Goal: Information Seeking & Learning: Find specific fact

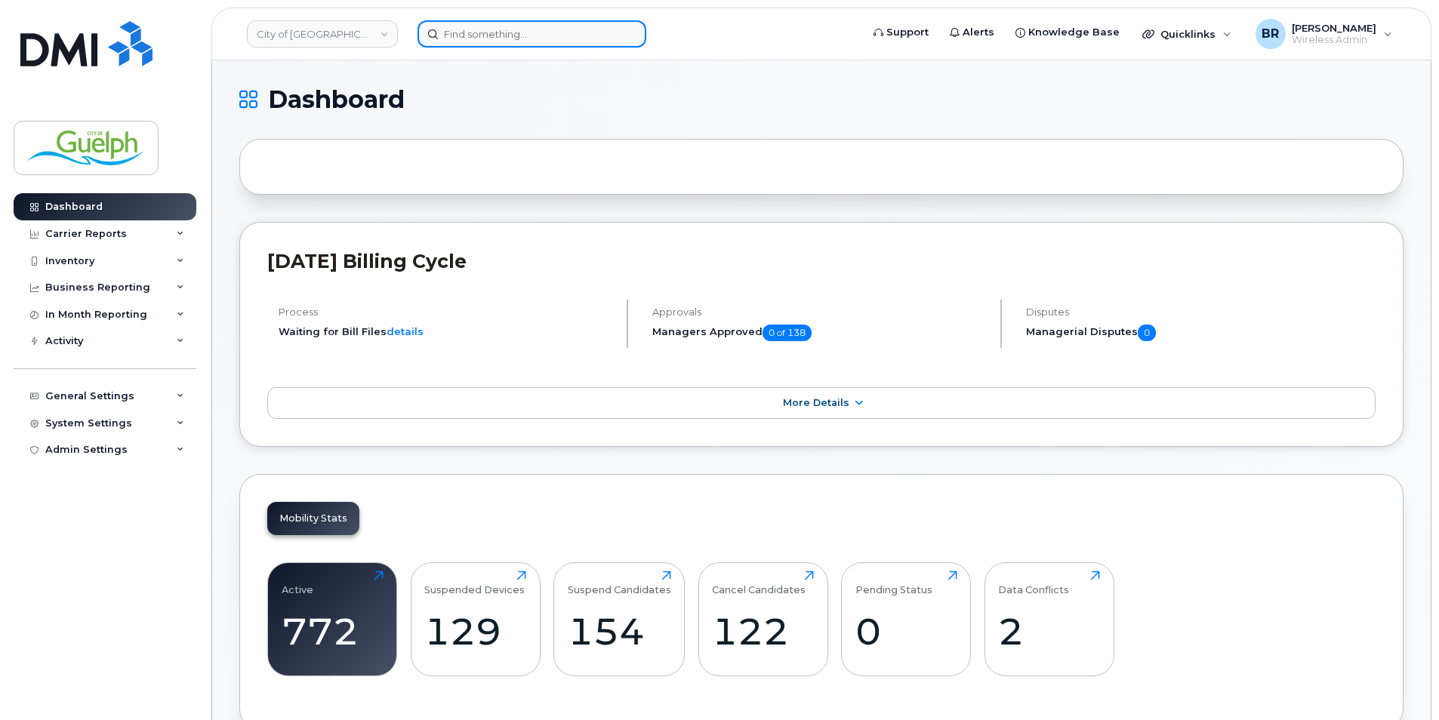
click at [489, 32] on input at bounding box center [532, 33] width 229 height 27
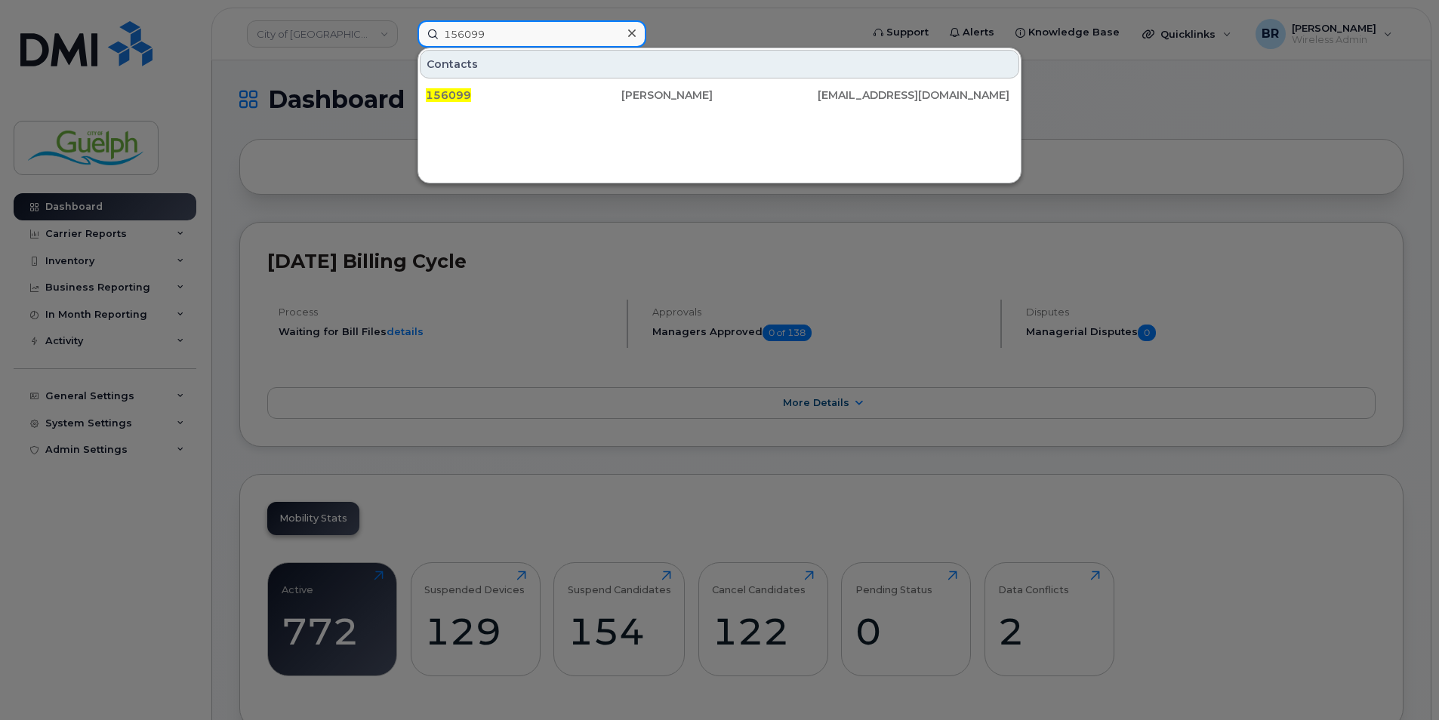
drag, startPoint x: 516, startPoint y: 36, endPoint x: 394, endPoint y: 21, distance: 123.2
click at [405, 21] on div "156099 Contacts 156099 [PERSON_NAME] [PERSON_NAME][EMAIL_ADDRESS][DOMAIN_NAME]" at bounding box center [634, 33] width 458 height 27
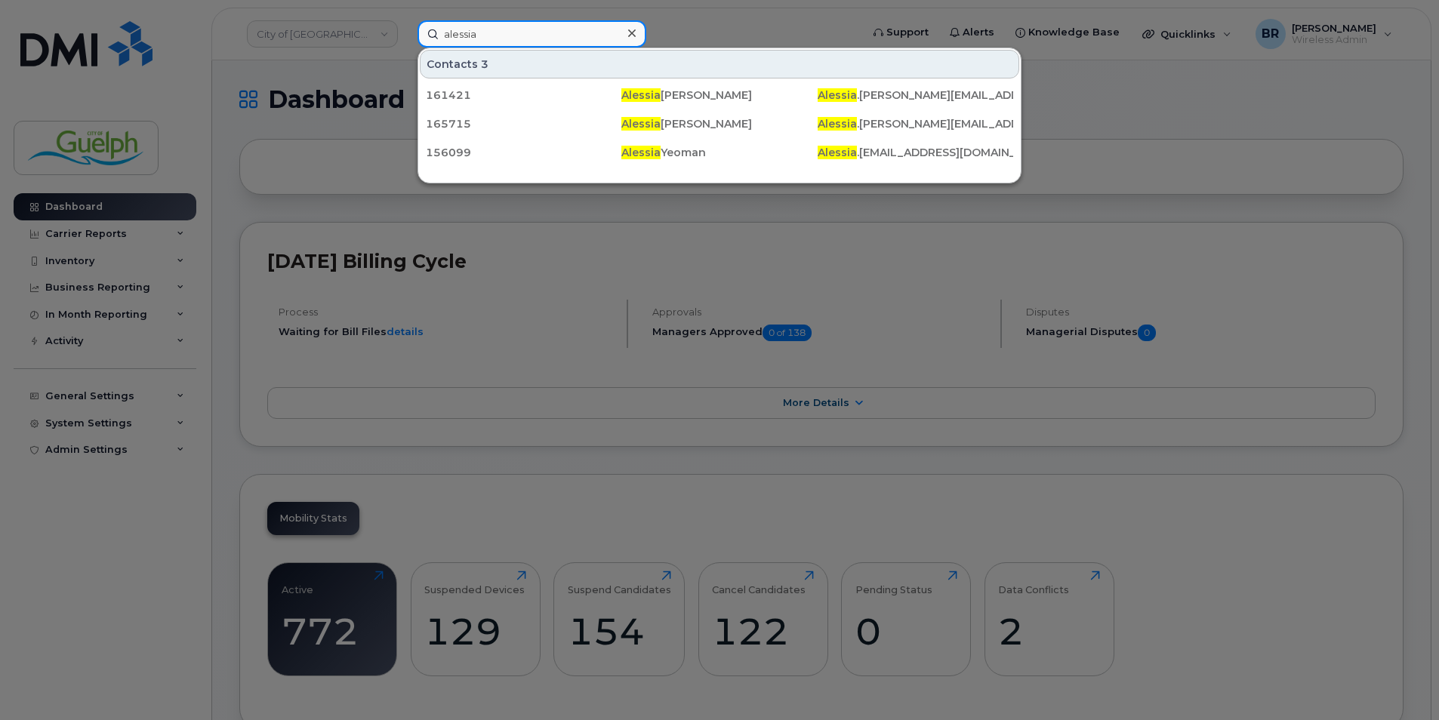
type input "alessia y"
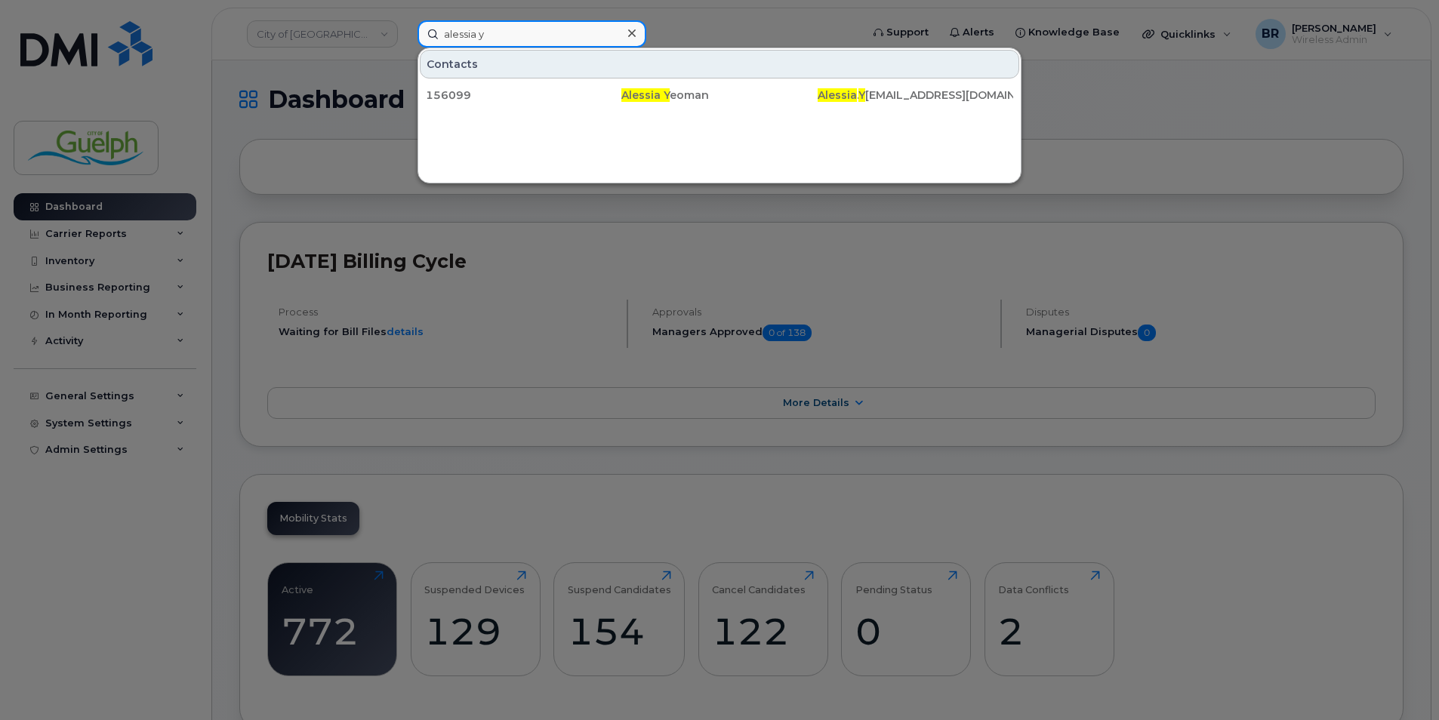
drag, startPoint x: 172, startPoint y: 2, endPoint x: 143, endPoint y: 5, distance: 29.7
click at [405, 20] on div "[PERSON_NAME] y Contacts 156099 [PERSON_NAME] . Y [EMAIL_ADDRESS][DOMAIN_NAME]" at bounding box center [634, 33] width 458 height 27
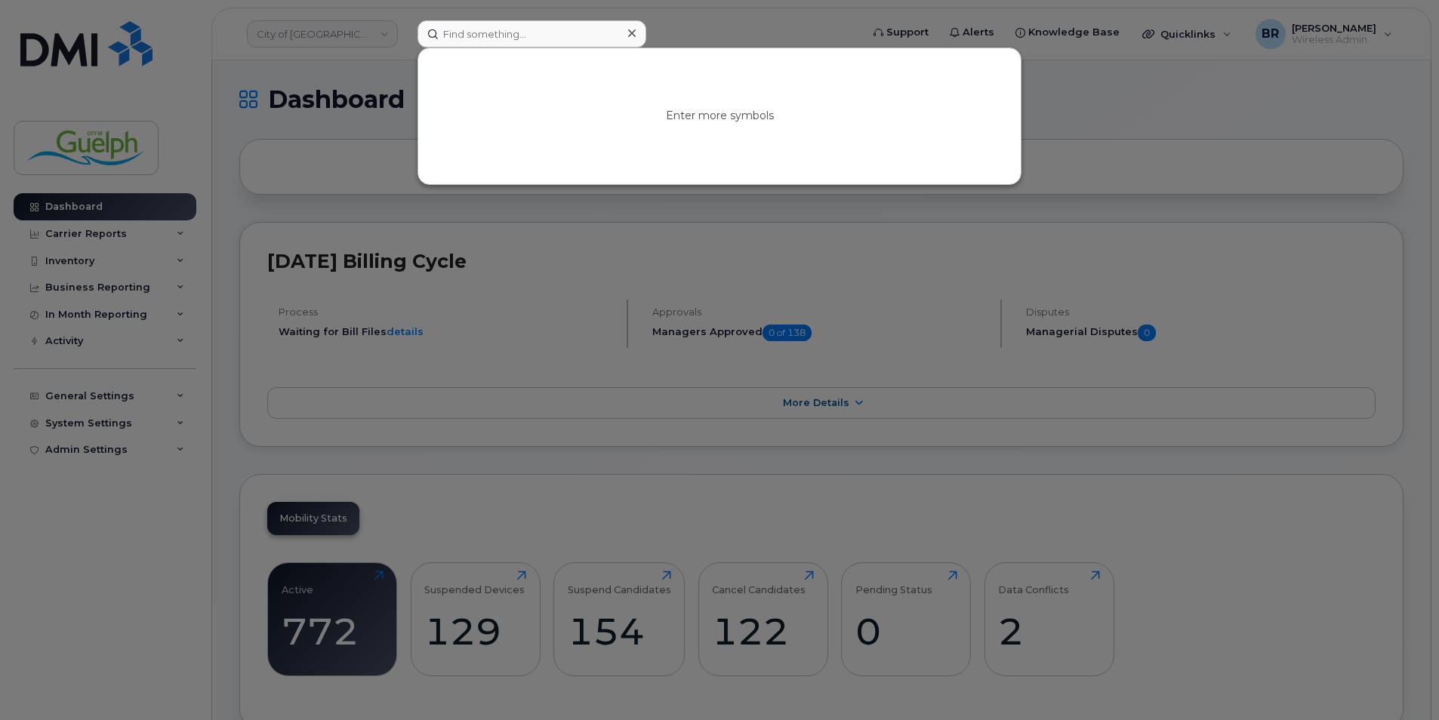
click at [637, 36] on div at bounding box center [632, 34] width 22 height 22
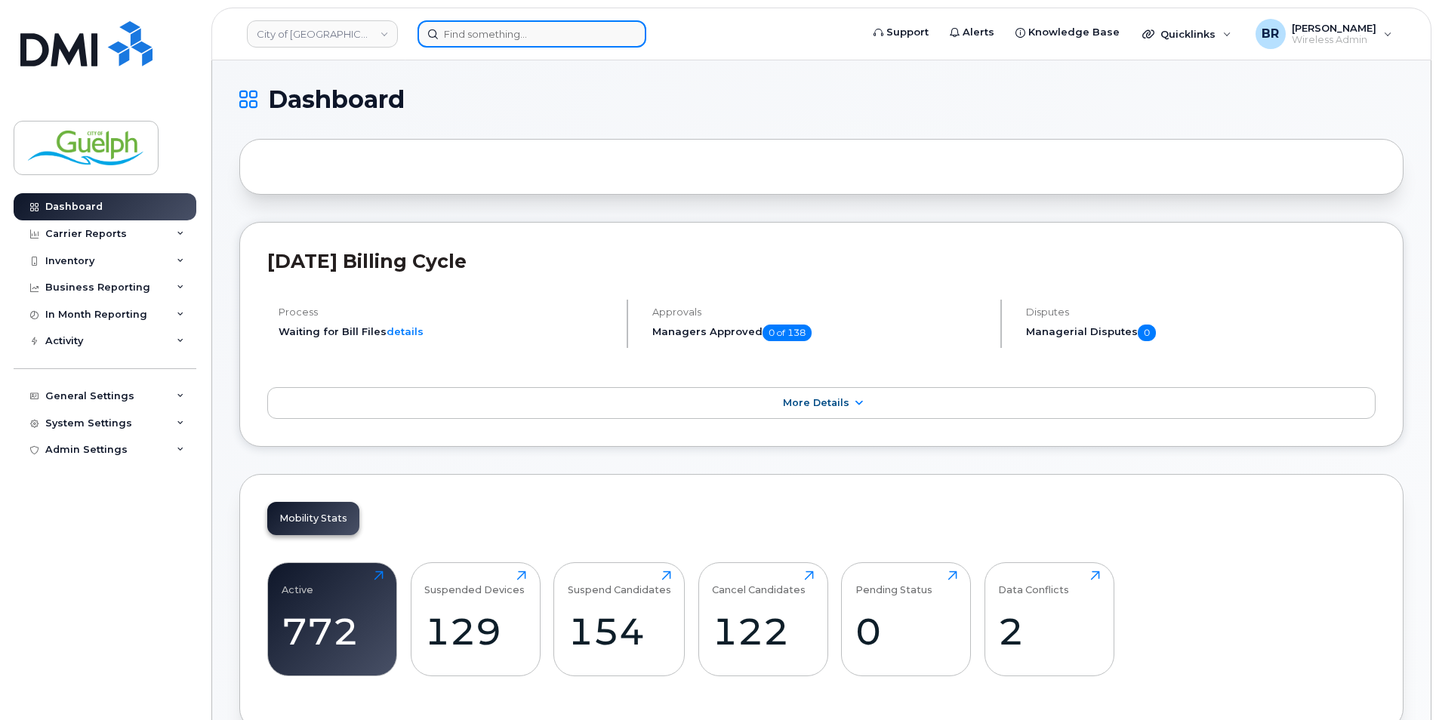
click at [573, 35] on input at bounding box center [532, 33] width 229 height 27
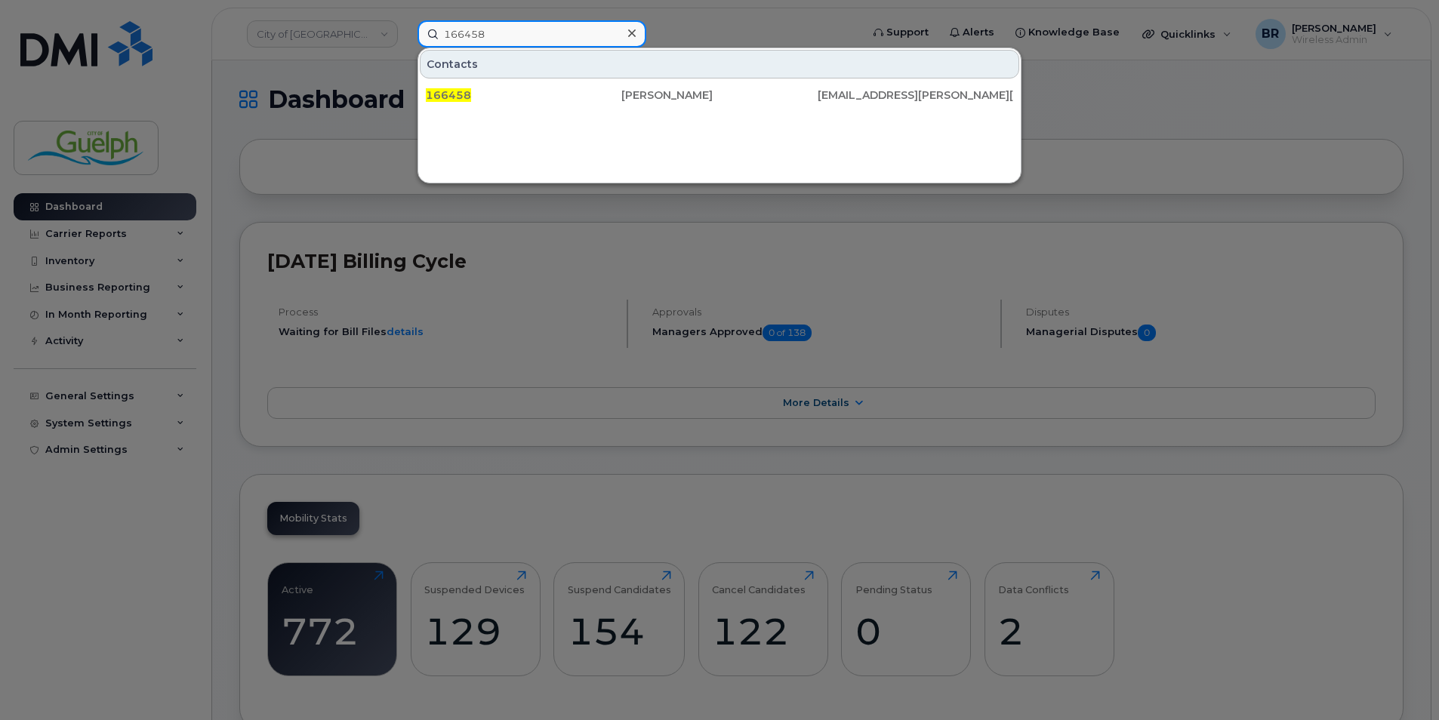
type input "166458"
click at [636, 36] on div at bounding box center [632, 34] width 22 height 22
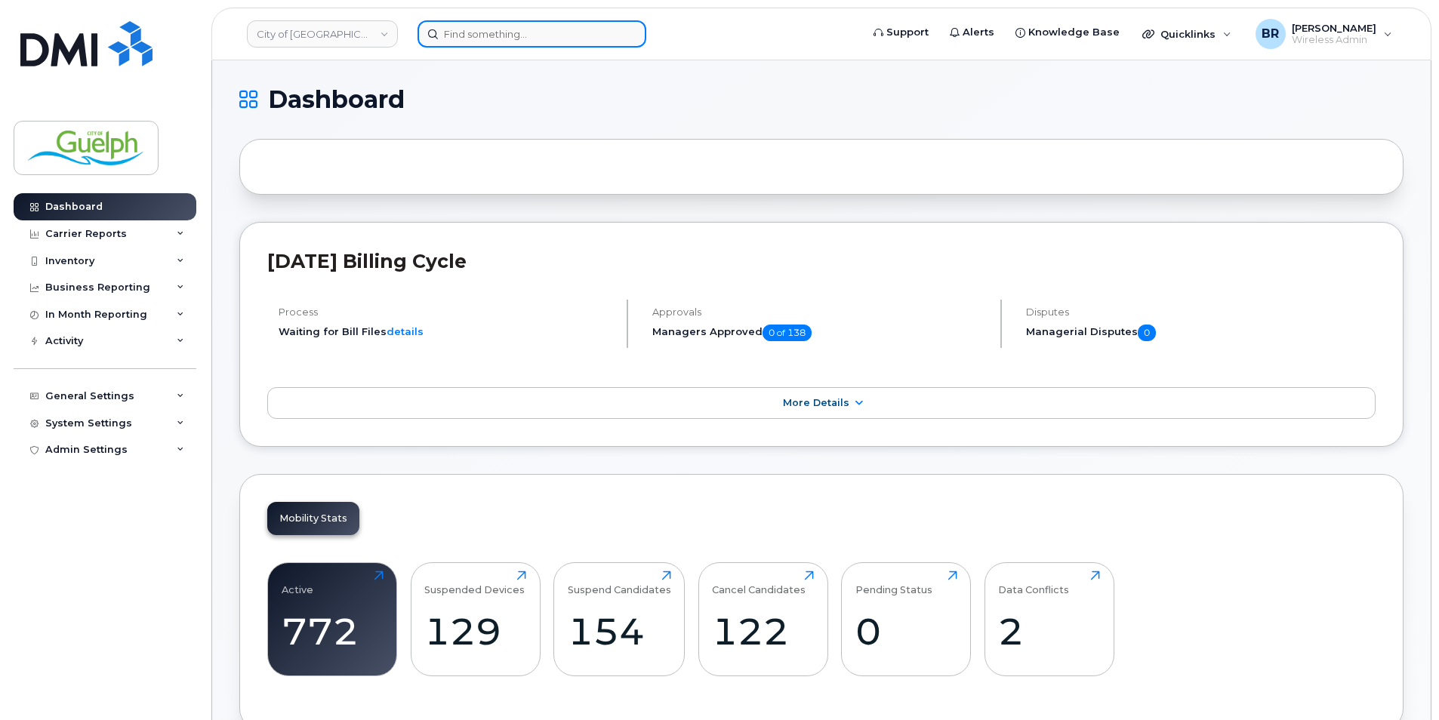
click at [500, 45] on input at bounding box center [532, 33] width 229 height 27
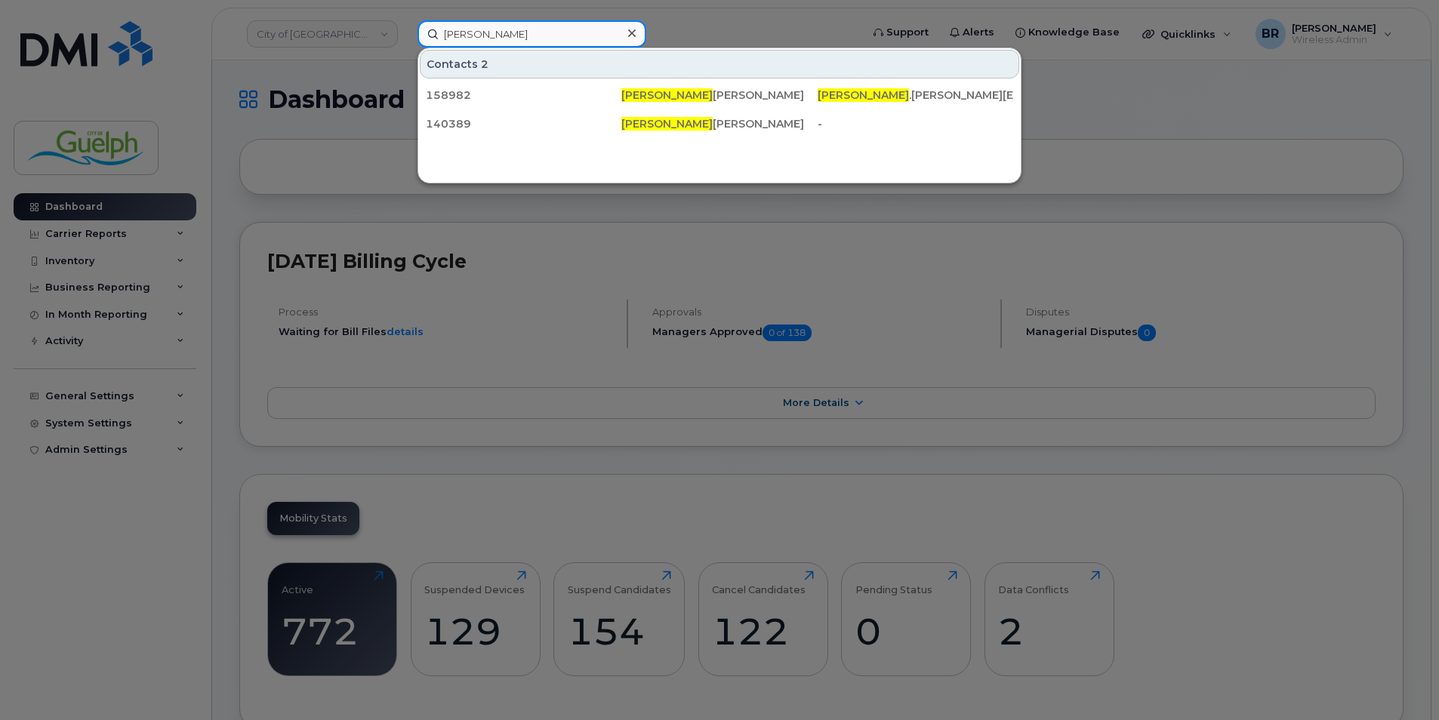
type input "[PERSON_NAME]"
click at [636, 39] on div at bounding box center [632, 34] width 22 height 22
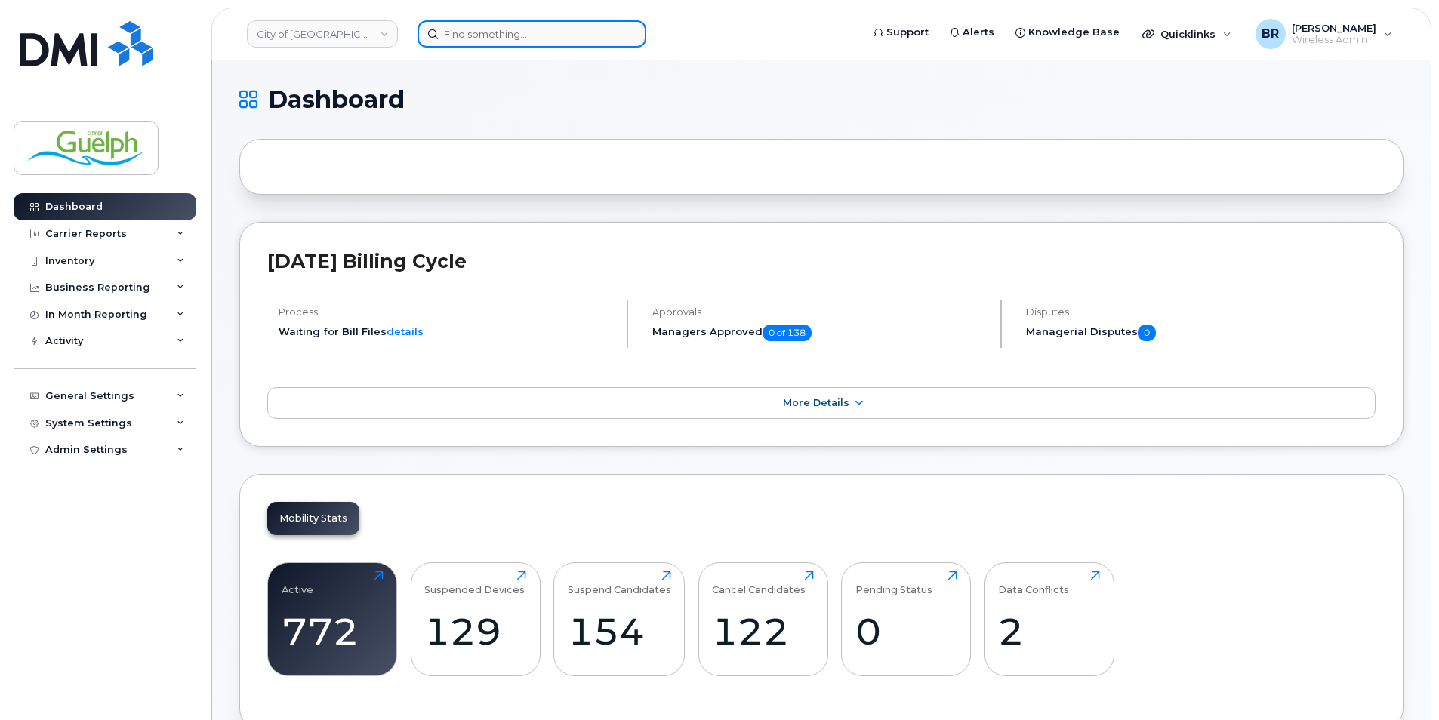
click at [497, 42] on input at bounding box center [532, 33] width 229 height 27
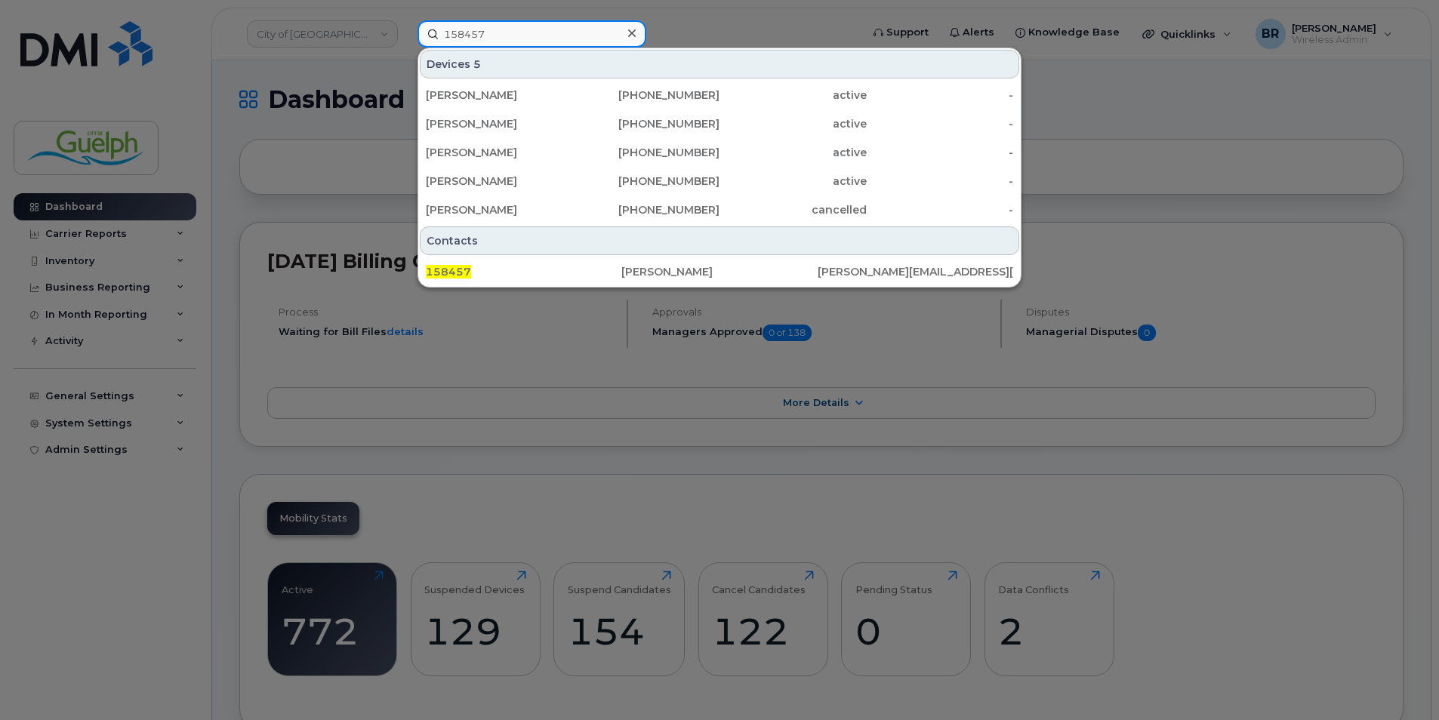
drag, startPoint x: 495, startPoint y: 42, endPoint x: 269, endPoint y: 26, distance: 227.1
click at [405, 26] on div "158457 Devices 5 [PERSON_NAME] [PHONE_NUMBER] active - [PERSON_NAME] [PHONE_NUM…" at bounding box center [634, 33] width 458 height 27
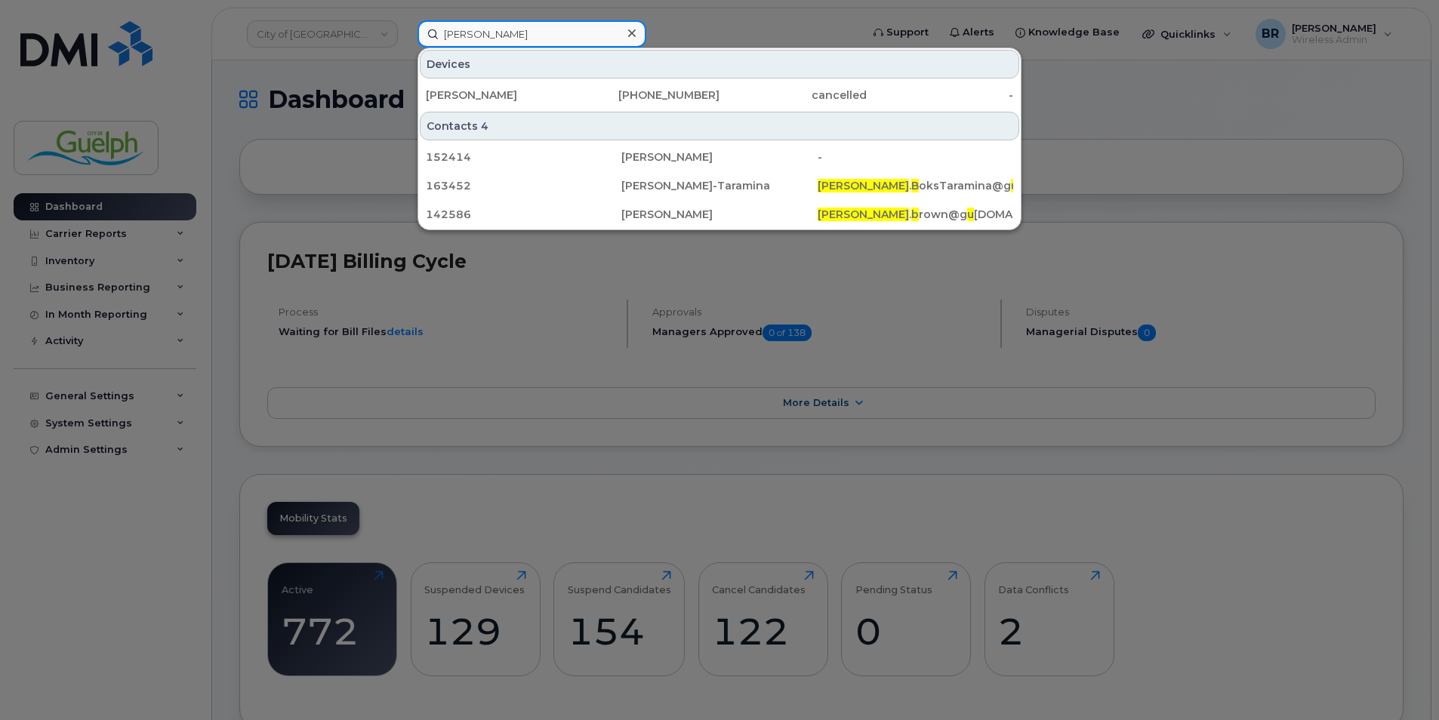
type input "[PERSON_NAME]"
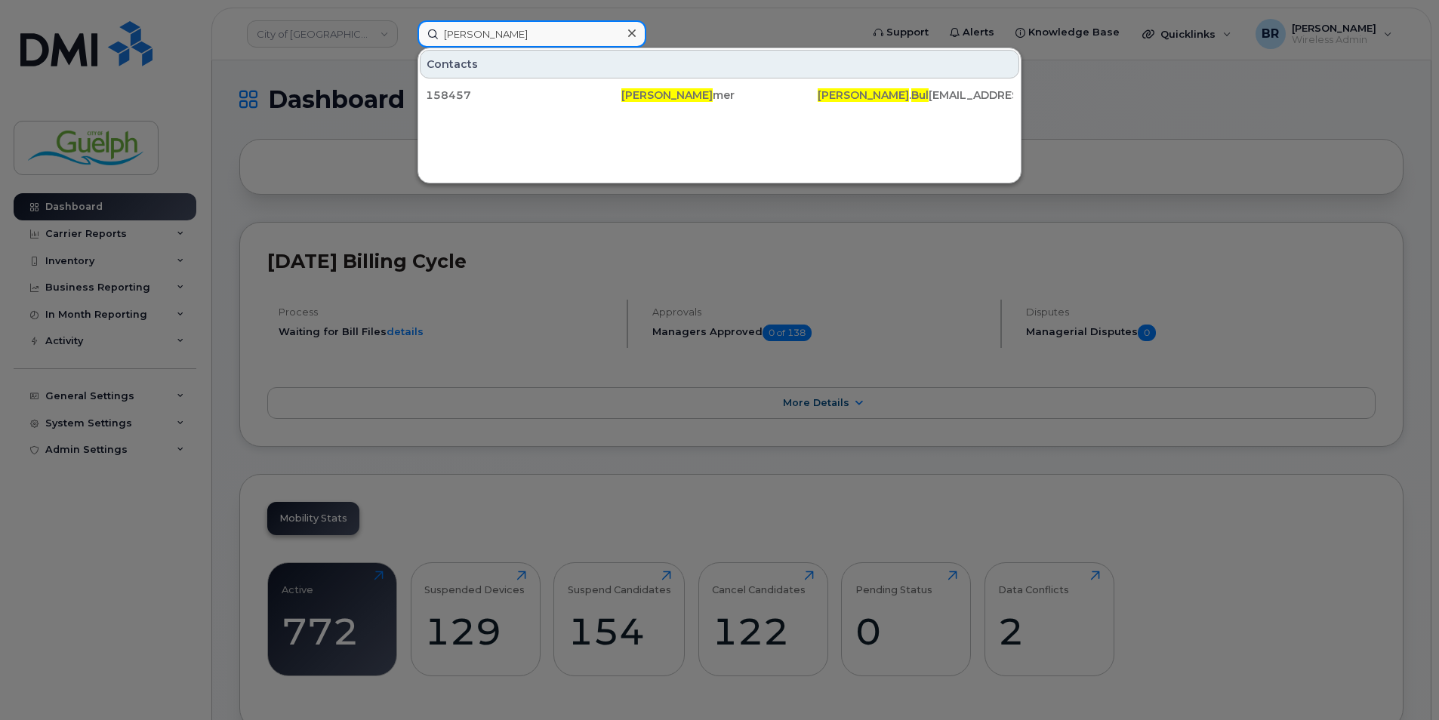
drag, startPoint x: 592, startPoint y: 31, endPoint x: 217, endPoint y: -7, distance: 376.4
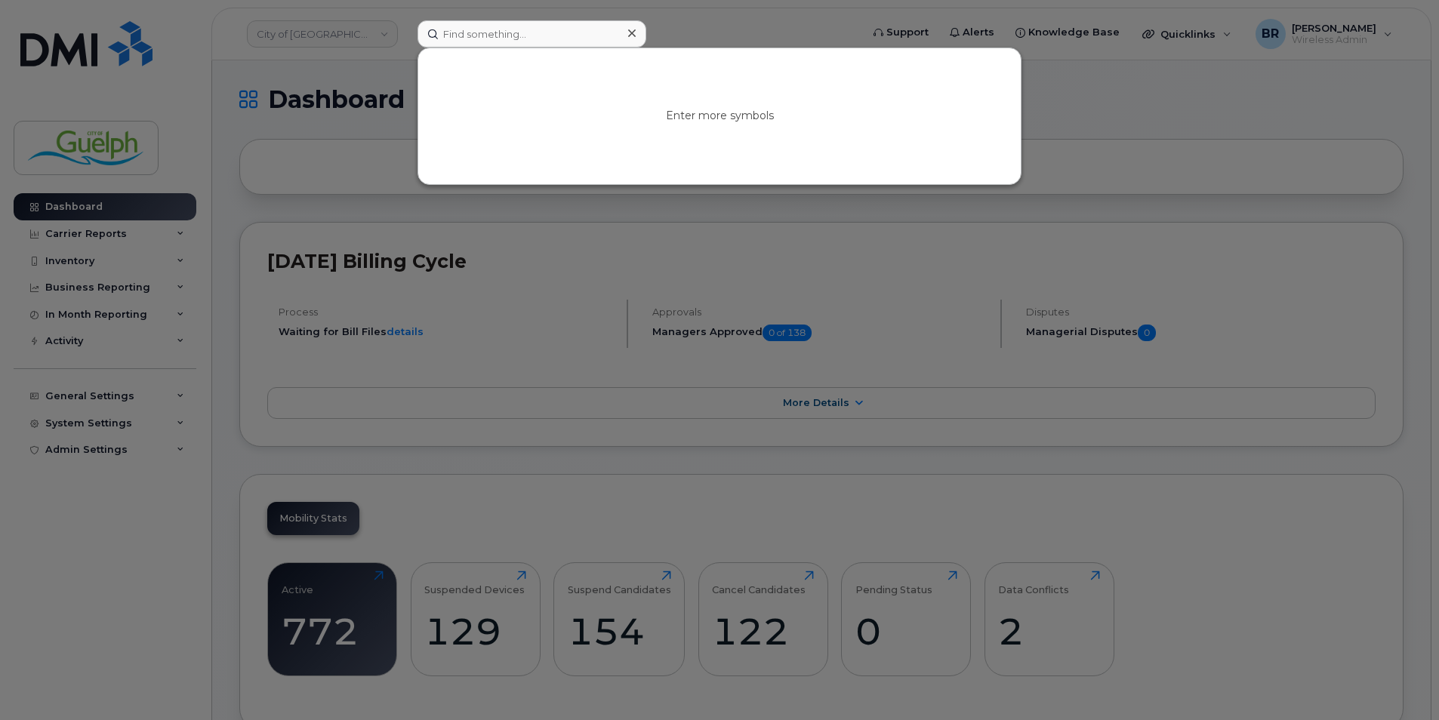
click at [631, 33] on icon at bounding box center [632, 33] width 8 height 8
